Goal: Transaction & Acquisition: Obtain resource

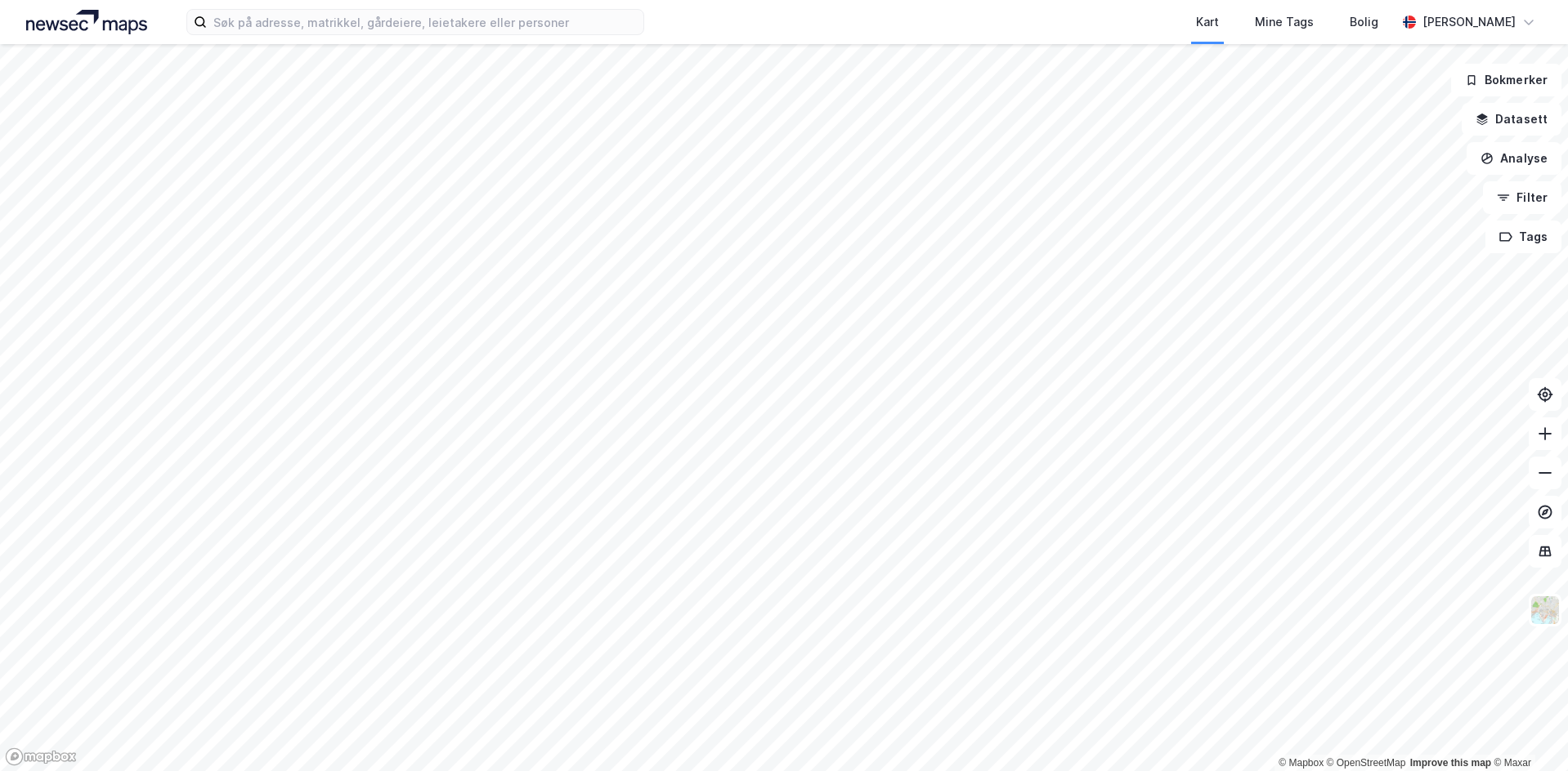
click at [492, 45] on div at bounding box center [784, 385] width 1568 height 771
click at [521, 25] on input at bounding box center [425, 22] width 437 height 25
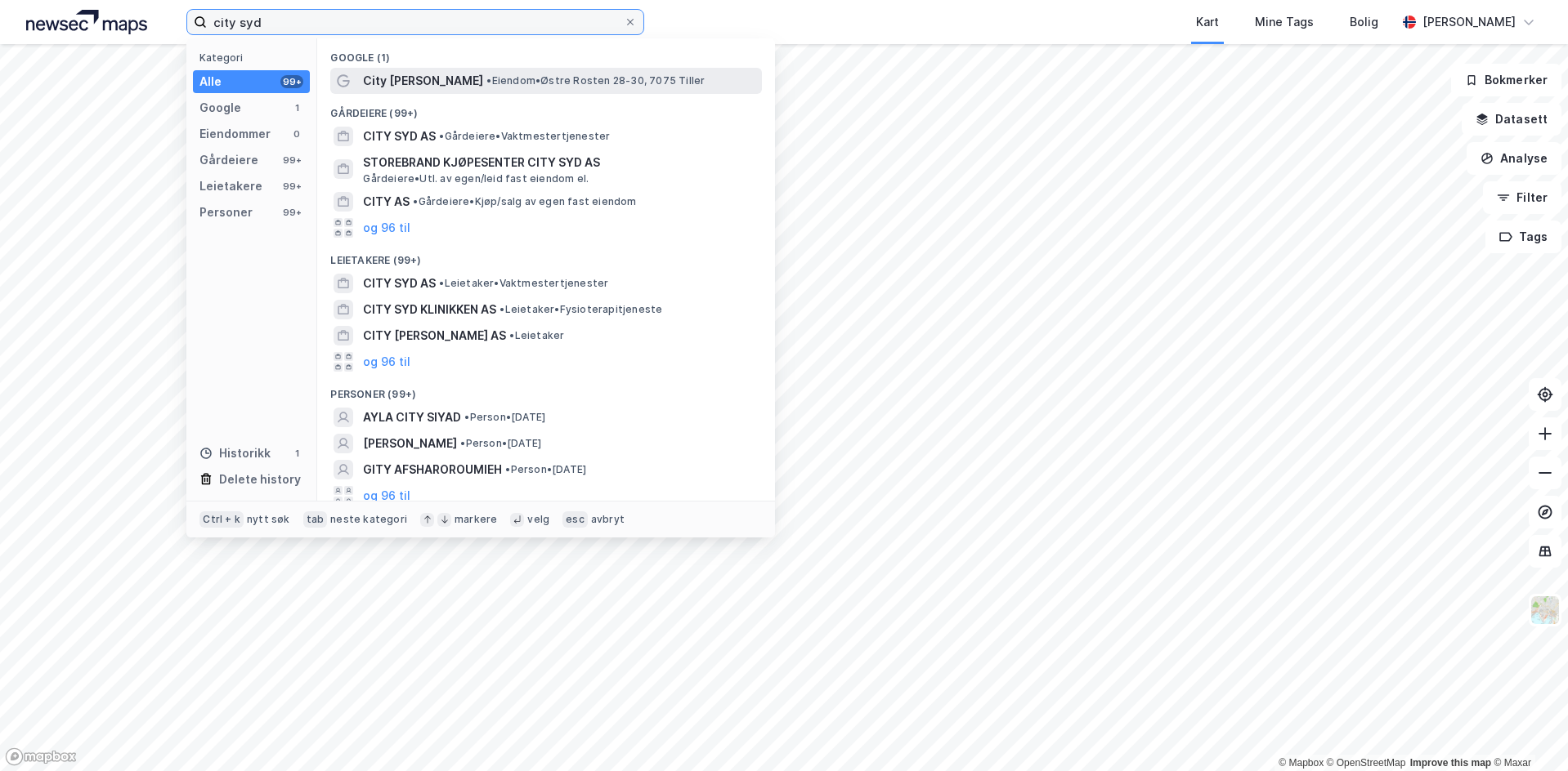
type input "city syd"
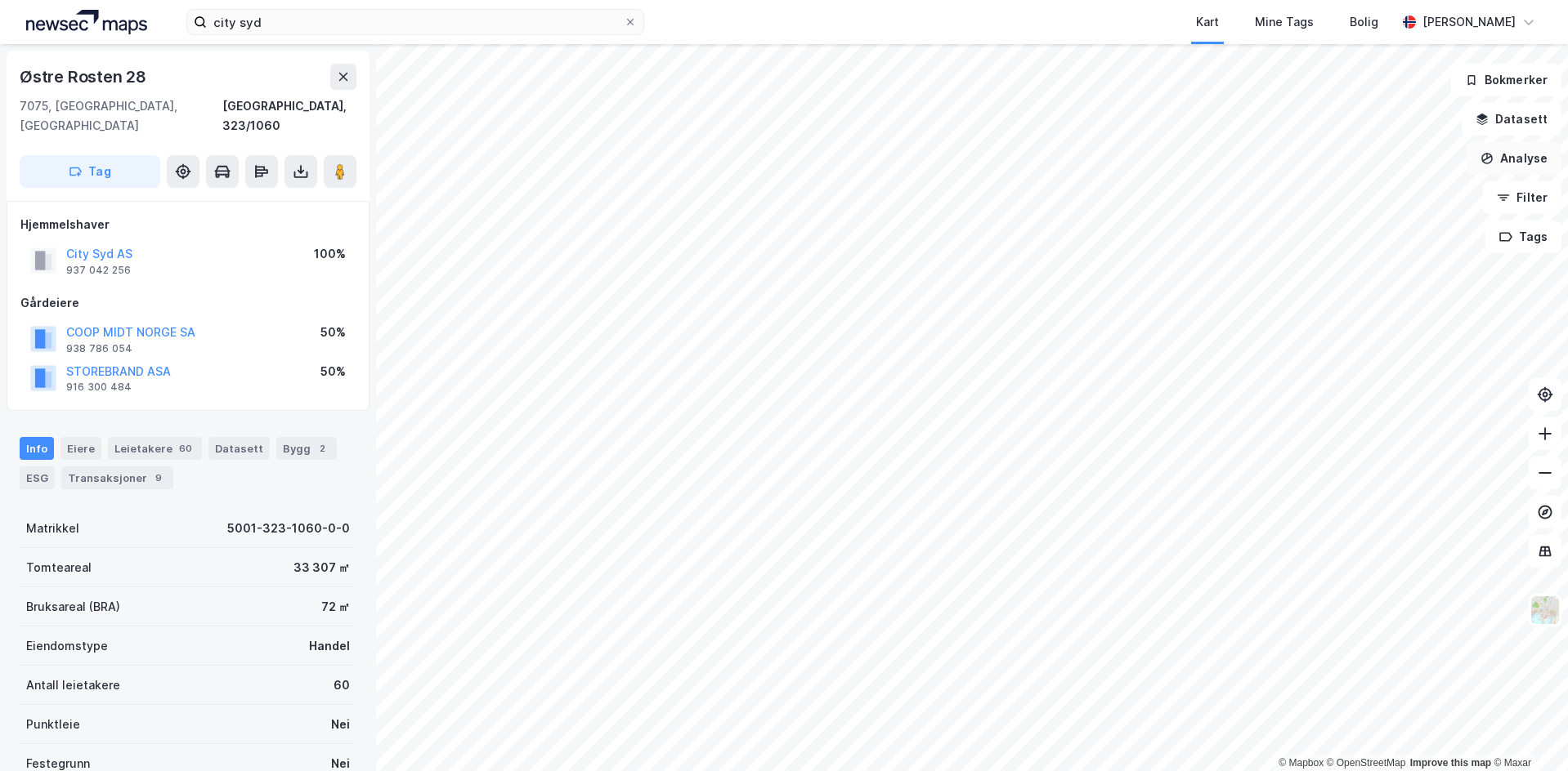
click at [1507, 150] on button "Analyse" at bounding box center [1514, 159] width 95 height 33
click at [1507, 123] on button "Datasett" at bounding box center [1512, 119] width 100 height 33
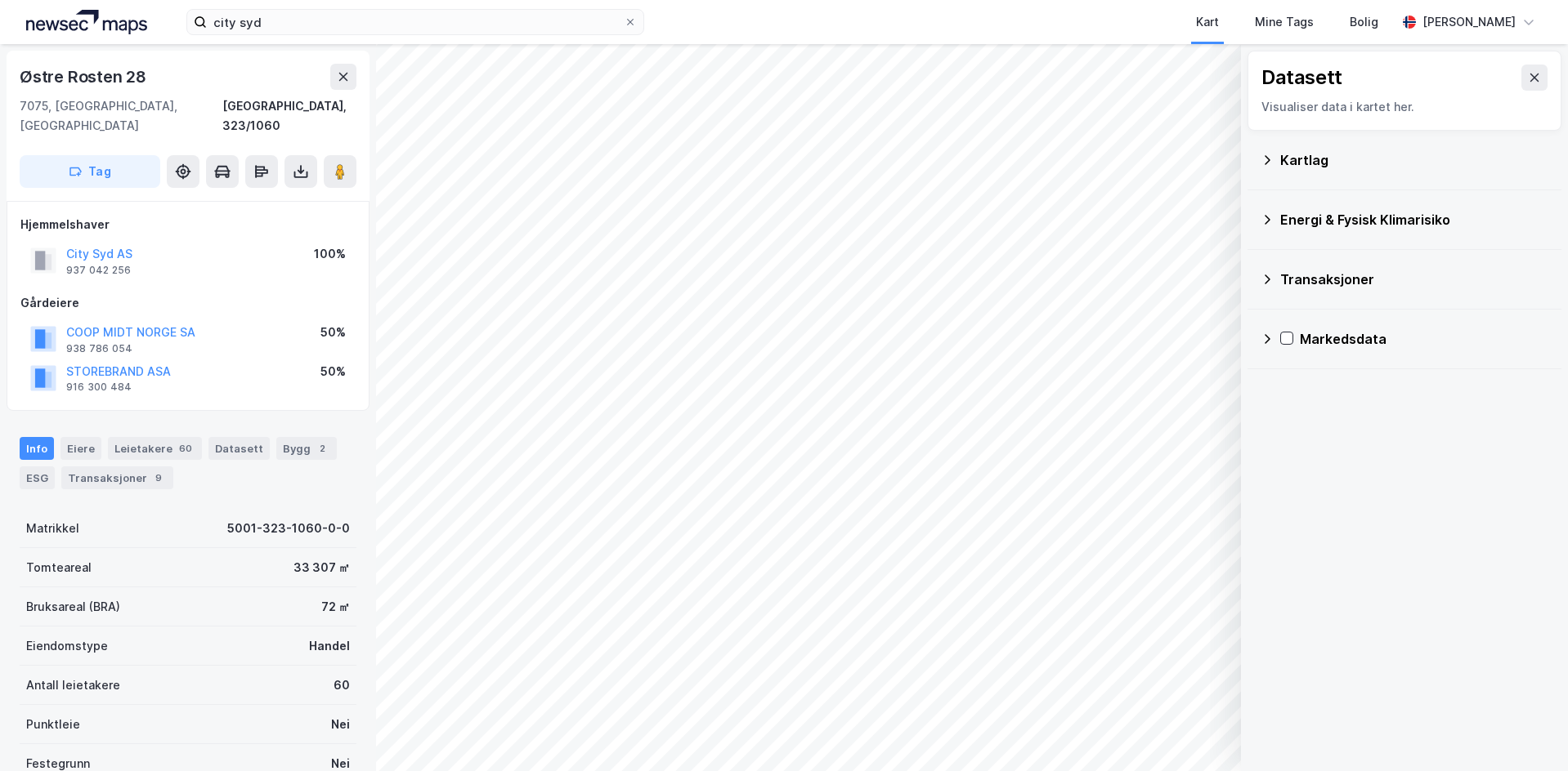
click at [1298, 153] on div "Kartlag" at bounding box center [1414, 160] width 268 height 20
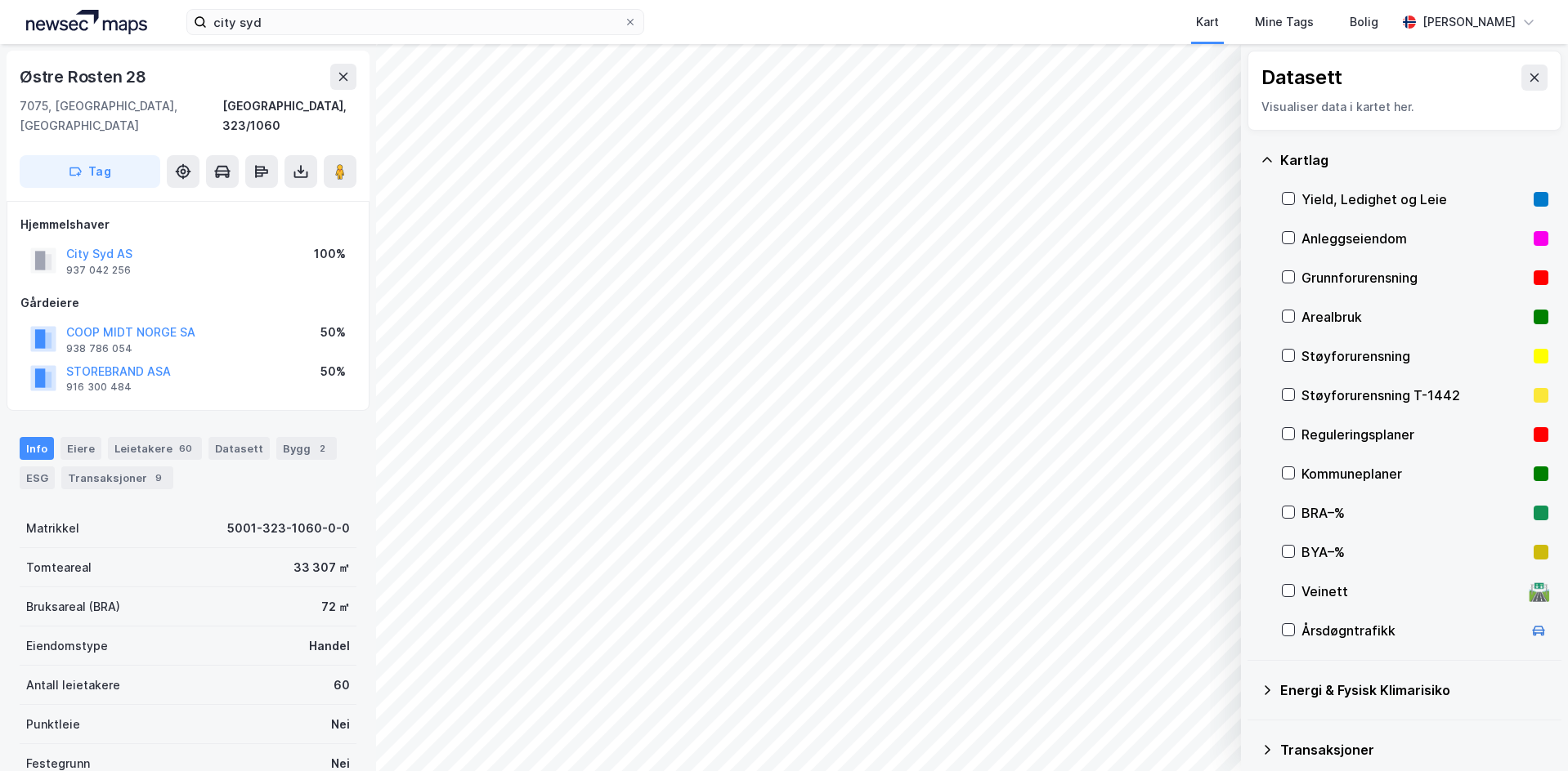
drag, startPoint x: 1305, startPoint y: 417, endPoint x: 1310, endPoint y: 431, distance: 14.9
click at [1305, 420] on div "Reguleringsplaner" at bounding box center [1415, 435] width 267 height 39
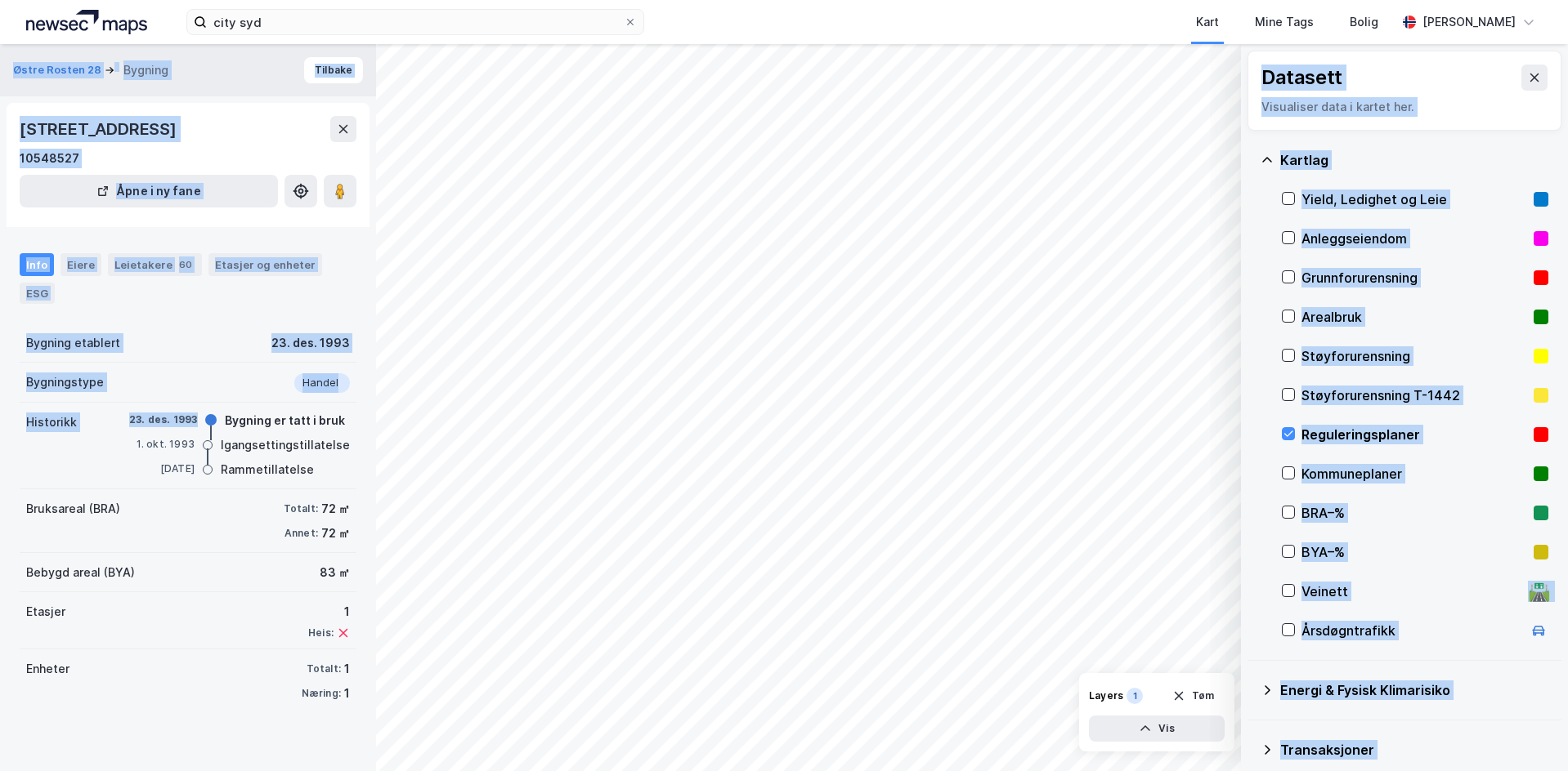
click at [381, 455] on div "© Mapbox © OpenStreetMap Improve this map © Maxar Datasett Visualiser data i ka…" at bounding box center [784, 407] width 1568 height 727
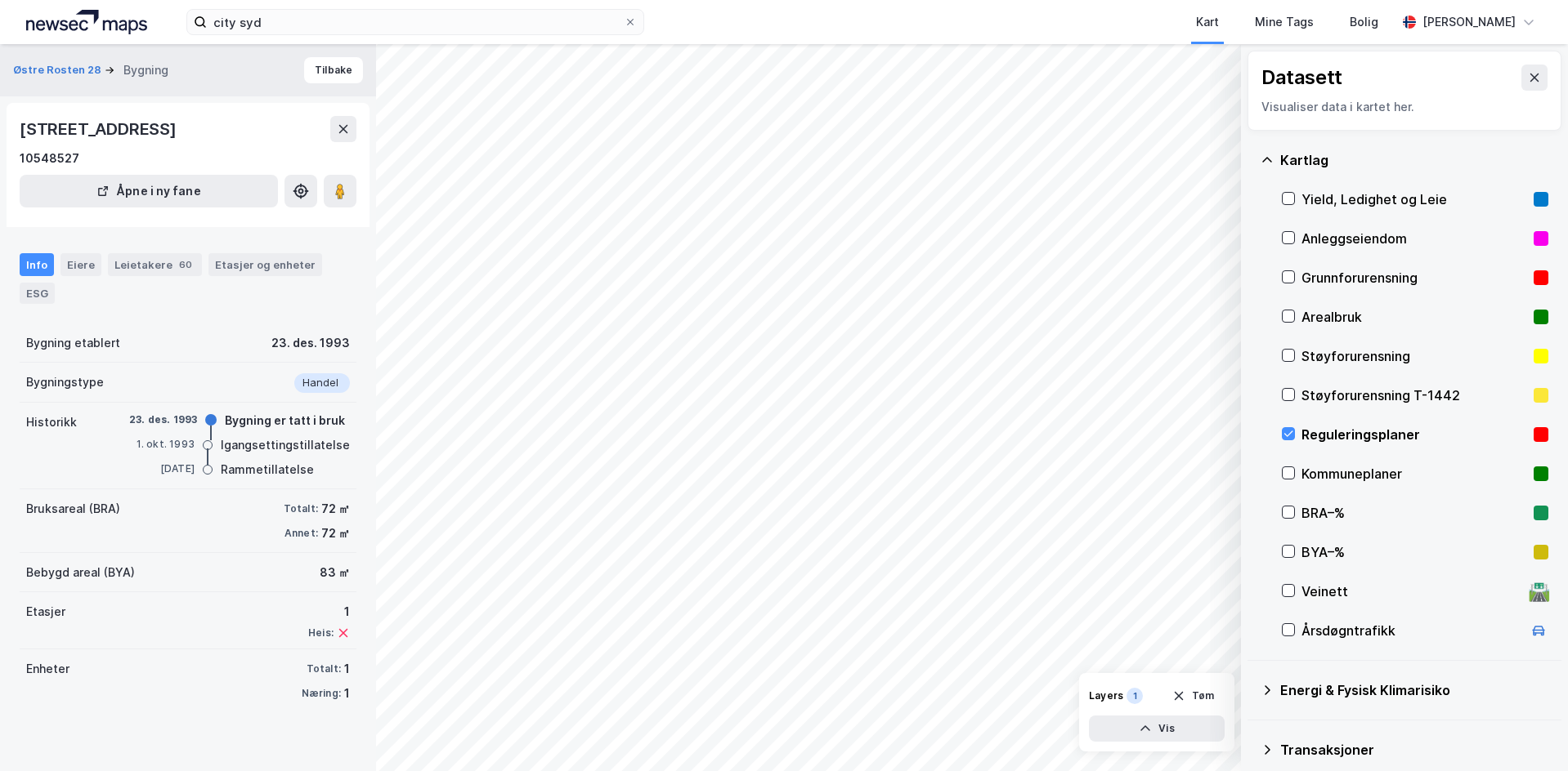
click at [290, 461] on div "Rammetillatelse" at bounding box center [267, 470] width 93 height 20
drag, startPoint x: 266, startPoint y: 451, endPoint x: 363, endPoint y: 459, distance: 97.3
click at [363, 459] on div "Østre Rosten 28 Bygning Tilbake [STREET_ADDRESS] 10548527 Åpne i ny fane Info E…" at bounding box center [188, 407] width 376 height 727
click at [252, 447] on div "Igangsettingstillatelse" at bounding box center [285, 446] width 129 height 20
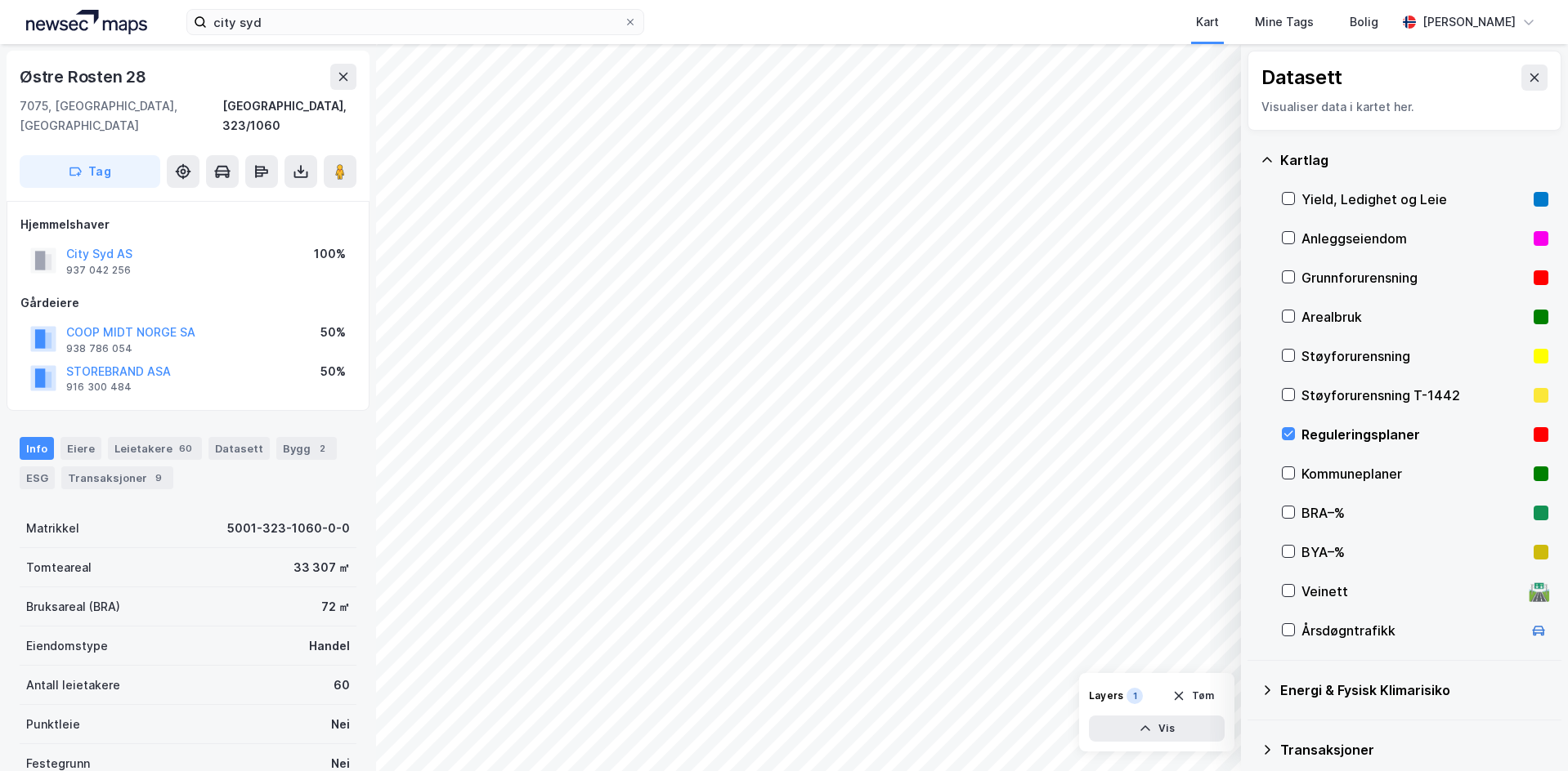
click at [1317, 475] on div "Kommuneplaner" at bounding box center [1414, 474] width 226 height 20
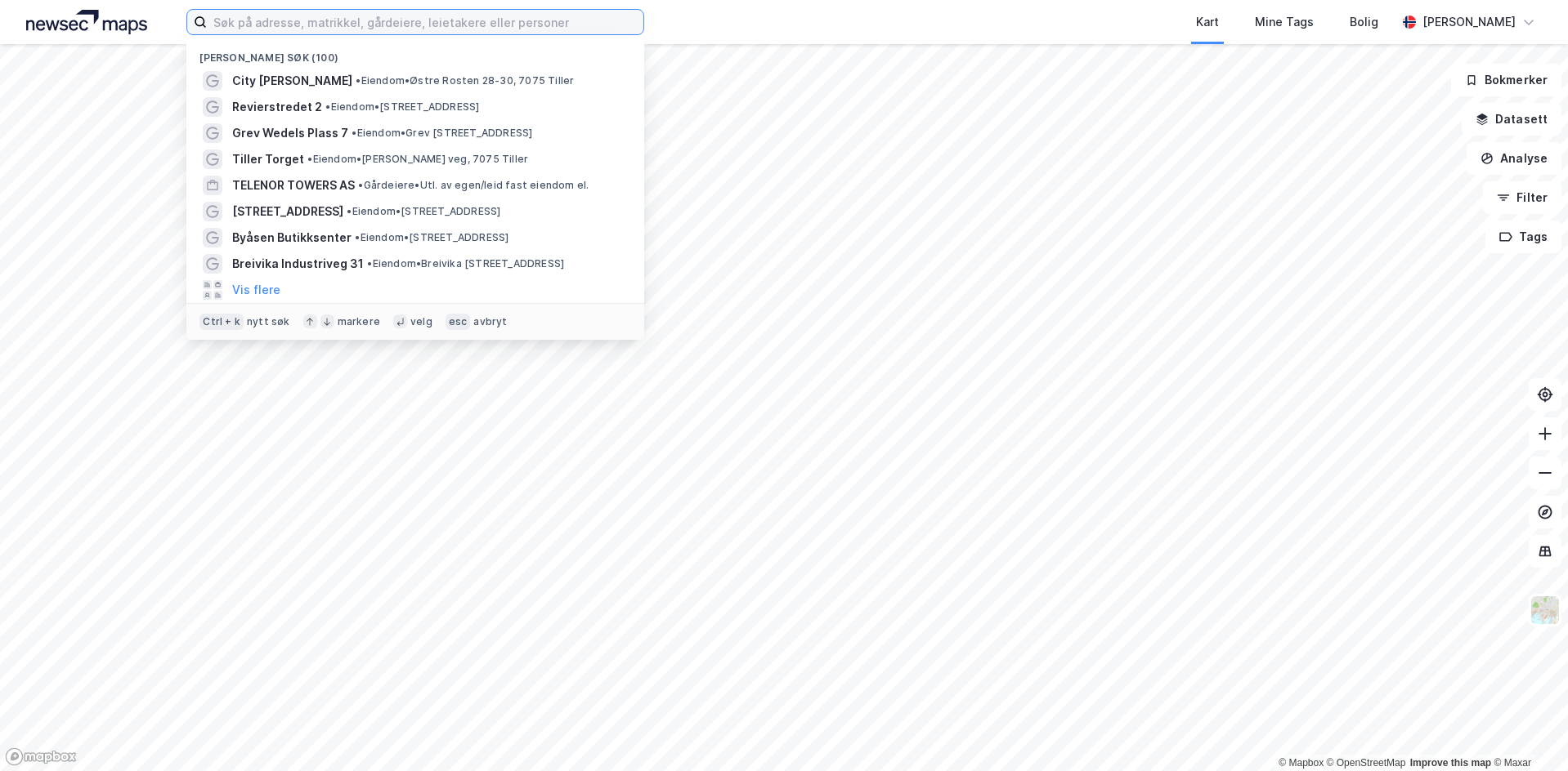
click at [334, 30] on input at bounding box center [425, 22] width 437 height 25
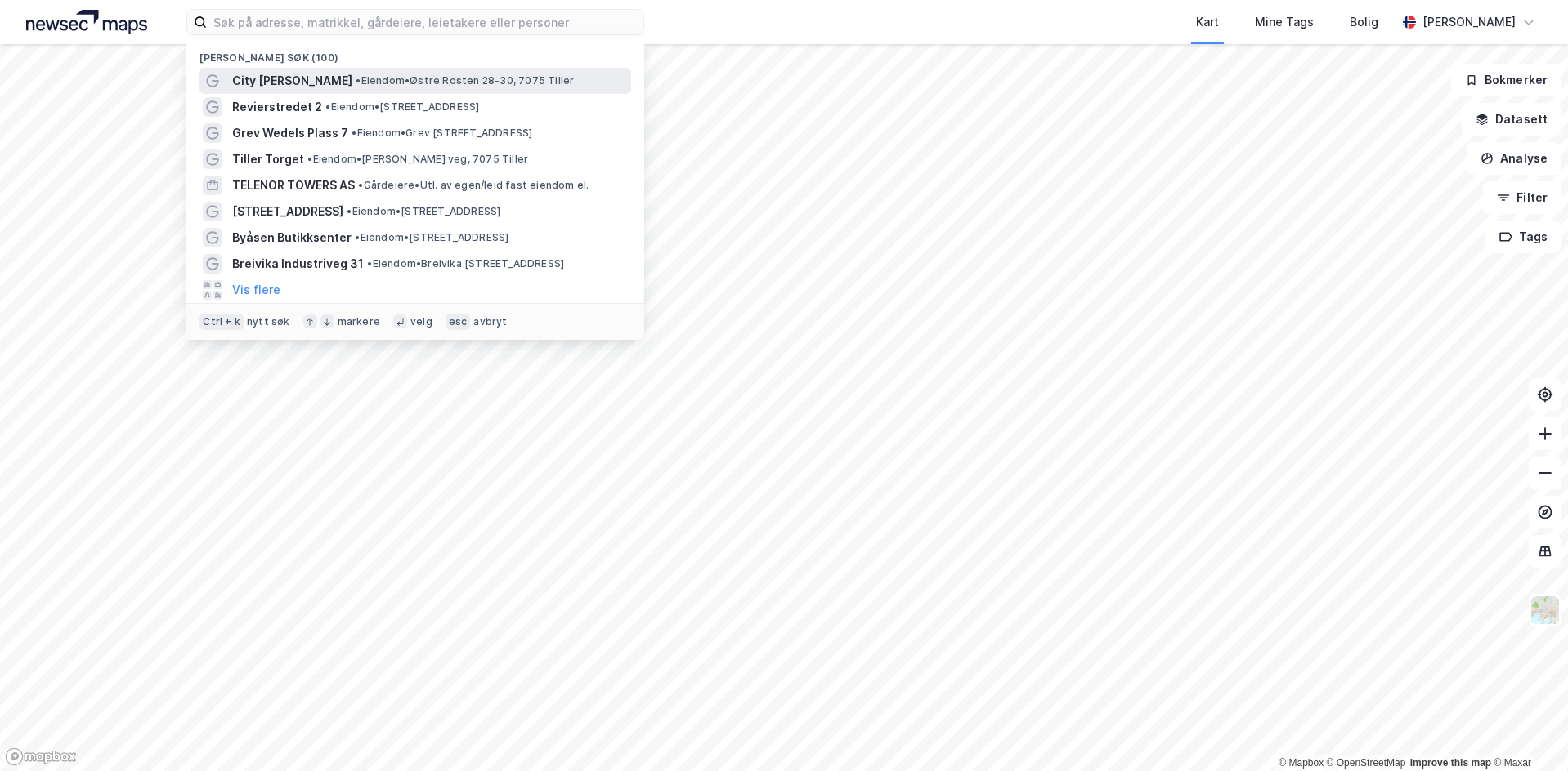
click at [346, 84] on span "City [PERSON_NAME]" at bounding box center [292, 81] width 120 height 20
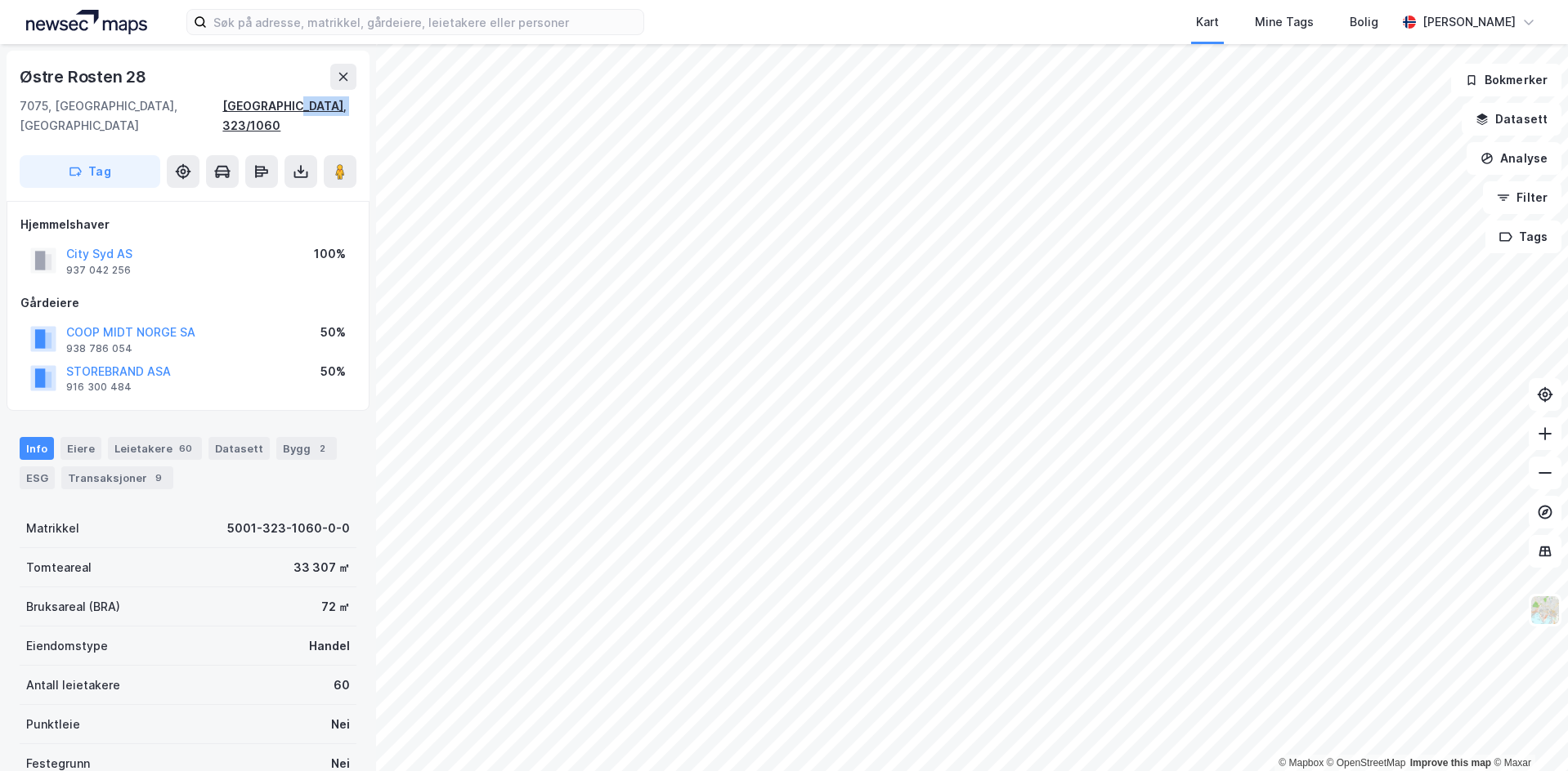
drag, startPoint x: 360, startPoint y: 111, endPoint x: 303, endPoint y: 110, distance: 57.0
click at [303, 110] on div "Østre Rosten 28 7075, Tiller, Trøndelag Trondheim, 323/1060 Tag" at bounding box center [188, 126] width 363 height 150
click at [107, 68] on div "Østre Rosten 28" at bounding box center [84, 77] width 130 height 26
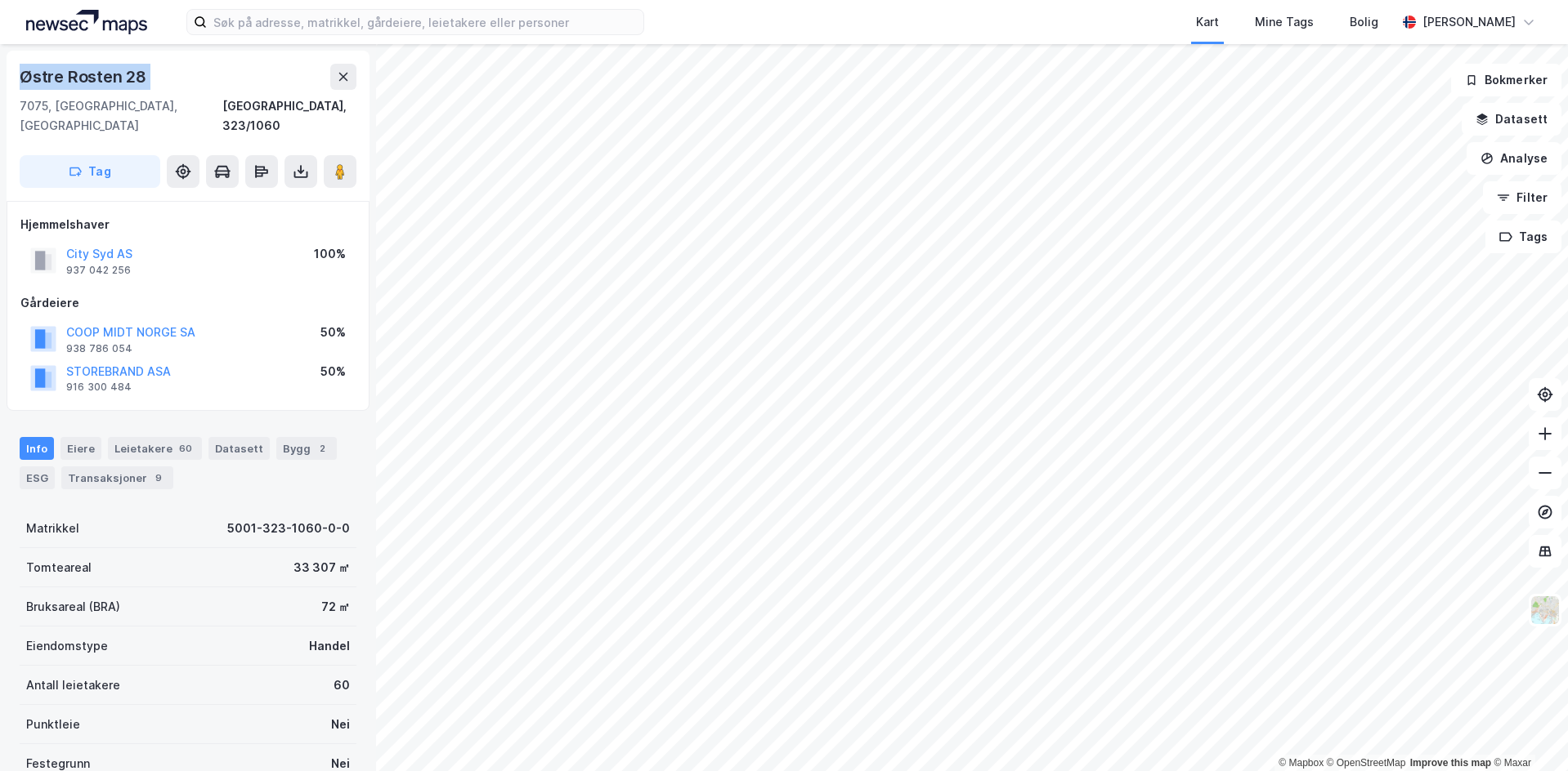
copy div "Østre Rosten 28"
click at [331, 101] on div "[GEOGRAPHIC_DATA], 323/1060" at bounding box center [290, 116] width 134 height 39
click at [285, 155] on button at bounding box center [301, 172] width 33 height 33
click at [289, 191] on div "Last ned grunnbok" at bounding box center [230, 204] width 174 height 26
